Goal: Obtain resource: Download file/media

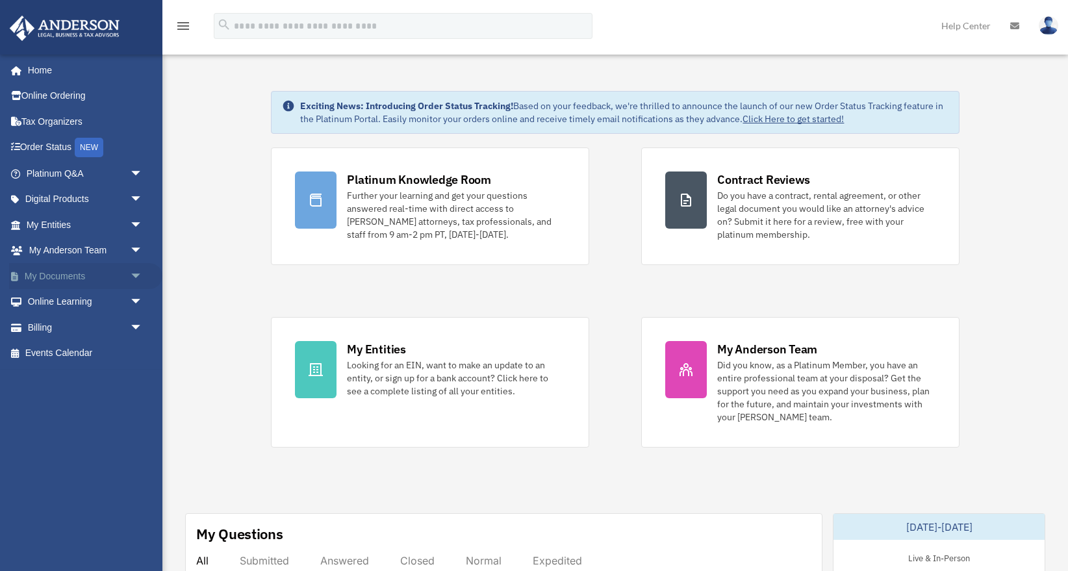
click at [130, 281] on span "arrow_drop_down" at bounding box center [143, 276] width 26 height 27
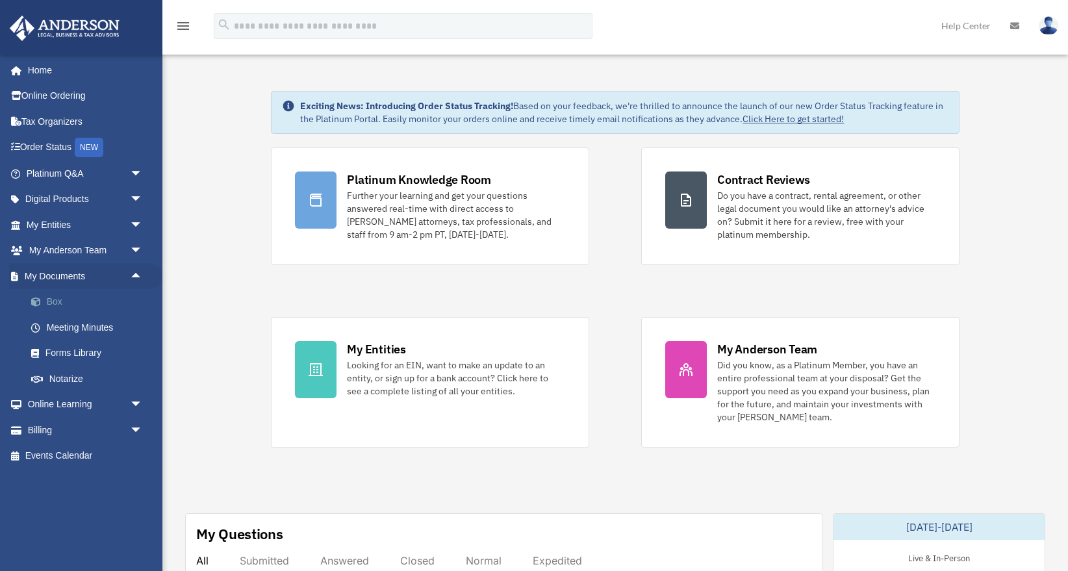
click at [92, 309] on link "Box" at bounding box center [90, 302] width 144 height 26
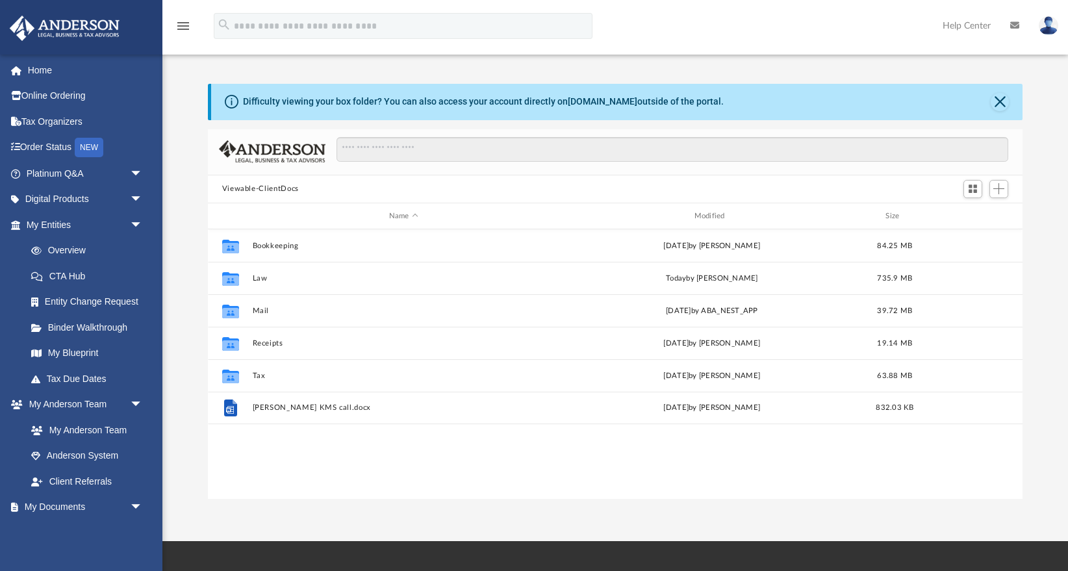
scroll to position [295, 815]
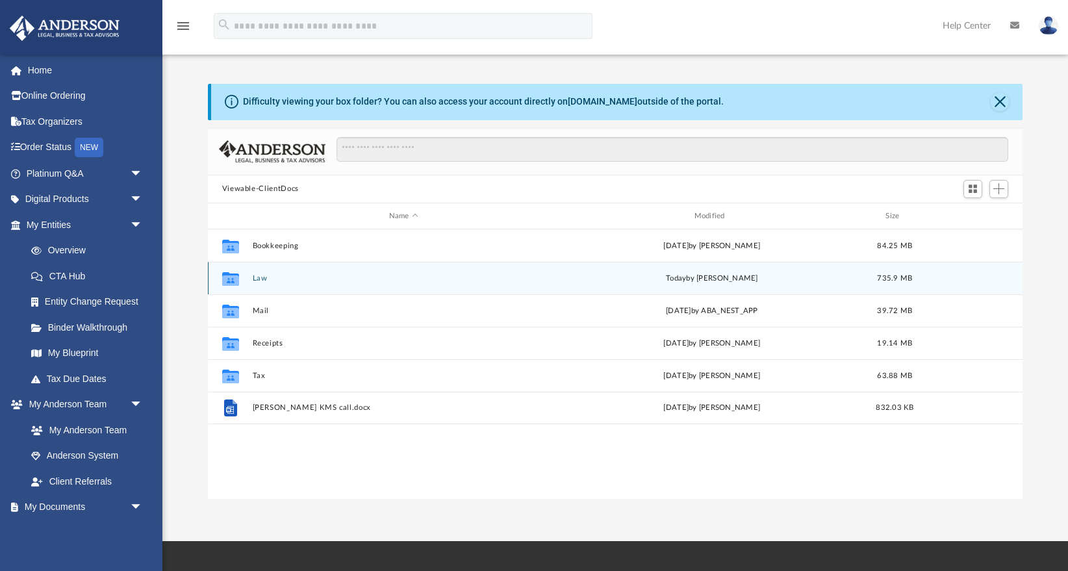
click at [252, 277] on button "Law" at bounding box center [403, 278] width 303 height 8
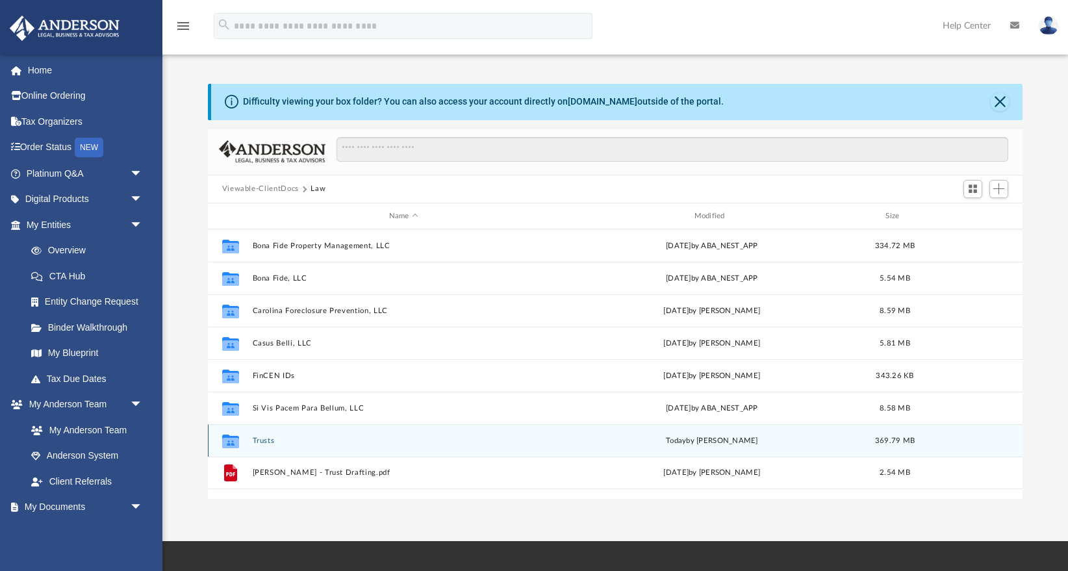
click at [265, 440] on button "Trusts" at bounding box center [403, 441] width 303 height 8
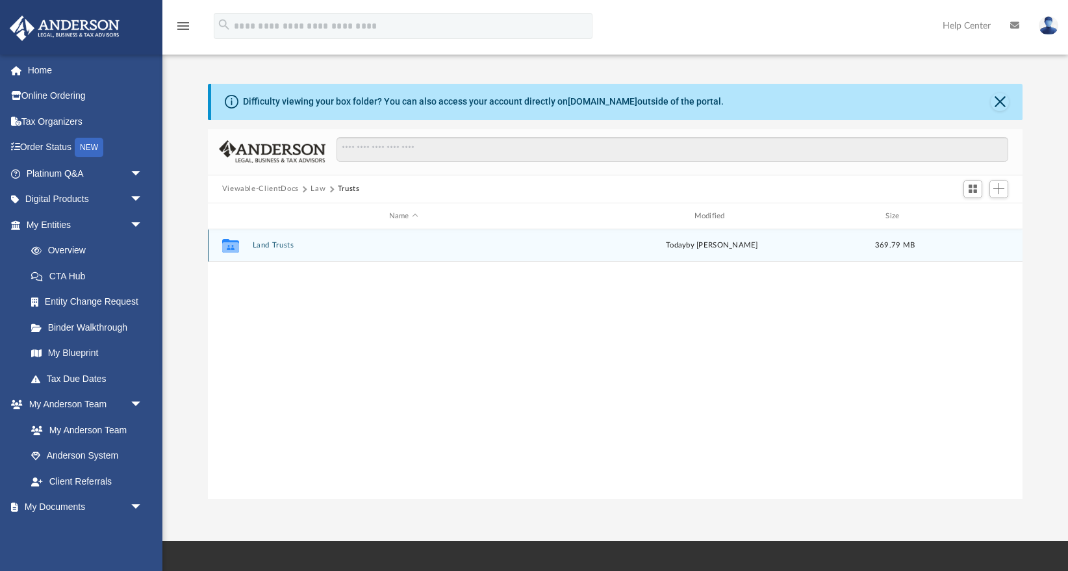
click at [273, 242] on button "Land Trusts" at bounding box center [403, 246] width 303 height 8
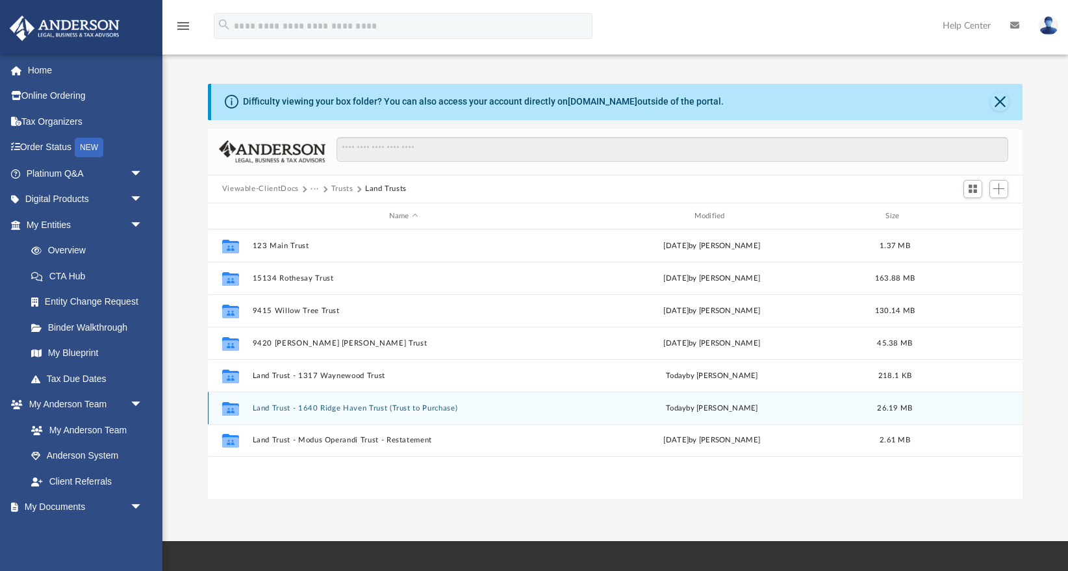
click at [383, 407] on button "Land Trust - 1640 Ridge Haven Trust (Trust to Purchase)" at bounding box center [403, 408] width 303 height 8
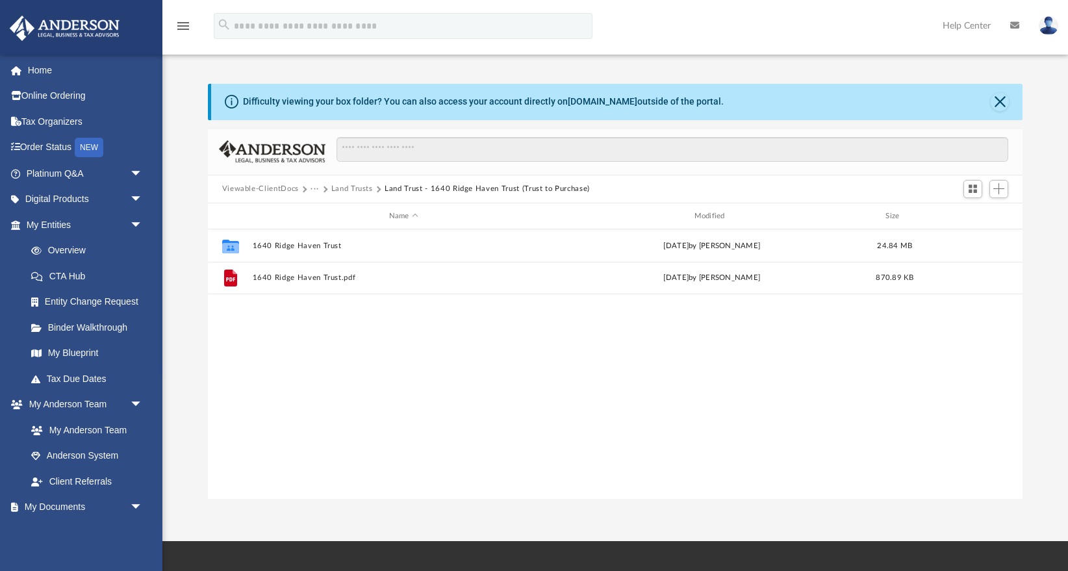
click at [359, 188] on button "Land Trusts" at bounding box center [352, 189] width 42 height 12
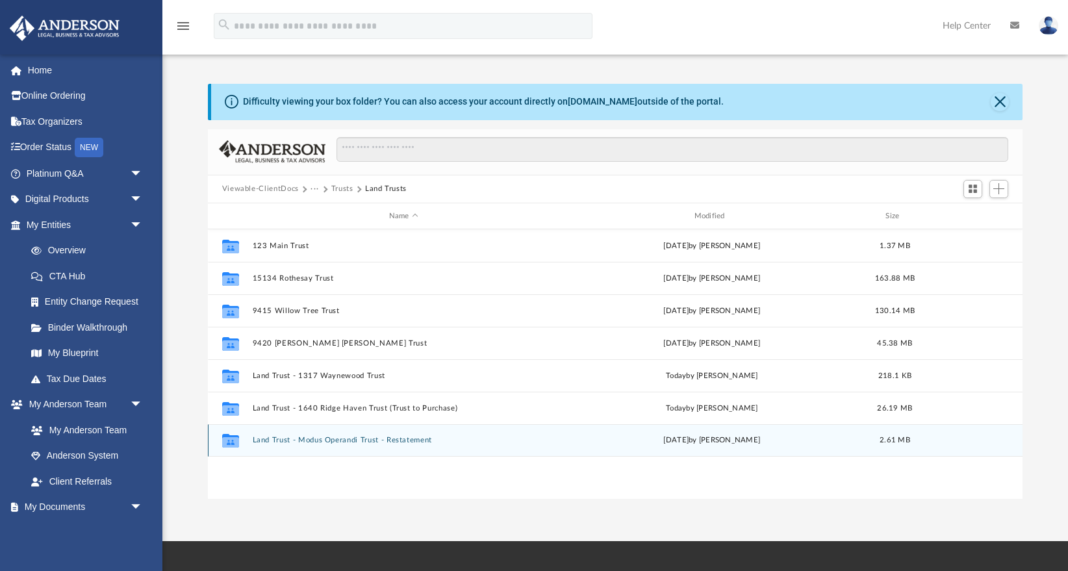
click at [398, 440] on button "Land Trust - Modus Operandi Trust - Restatement" at bounding box center [403, 441] width 303 height 8
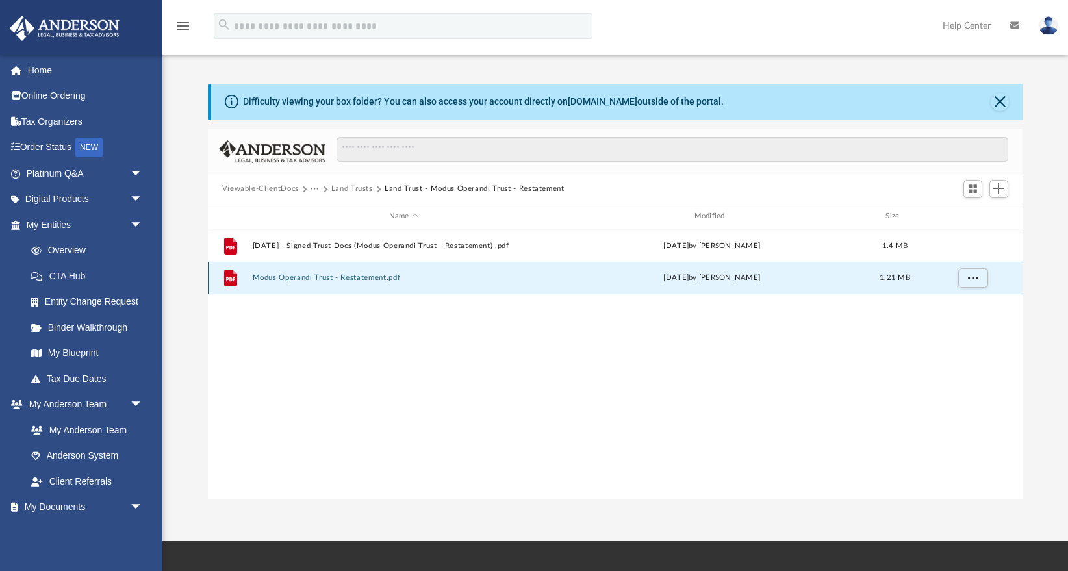
click at [348, 279] on button "Modus Operandi Trust - Restatement.pdf" at bounding box center [403, 278] width 303 height 8
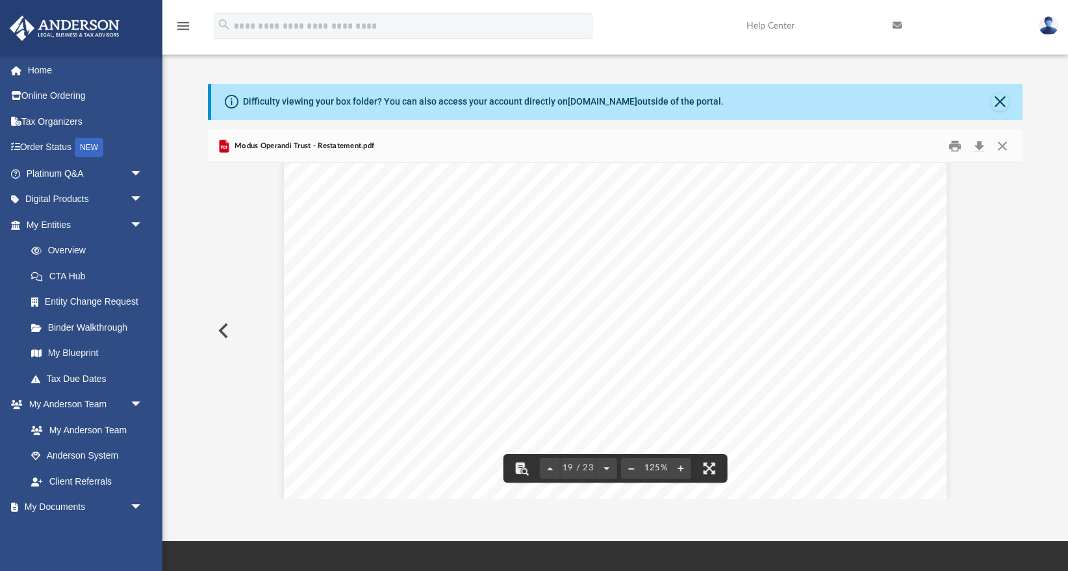
scroll to position [16153, 0]
